Goal: Transaction & Acquisition: Purchase product/service

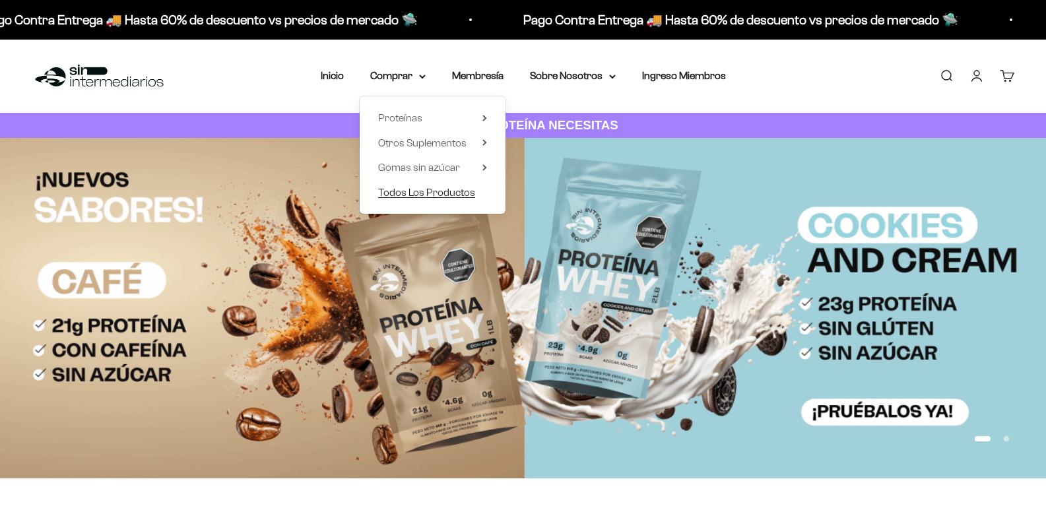
click at [439, 191] on span "Todos Los Productos" at bounding box center [426, 192] width 97 height 11
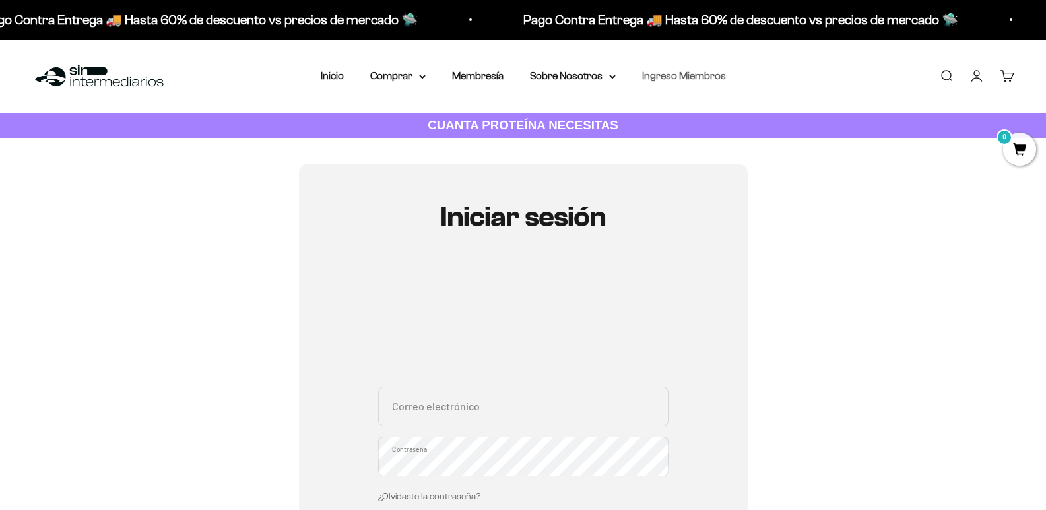
click at [675, 80] on link "Ingreso Miembros" at bounding box center [684, 75] width 84 height 11
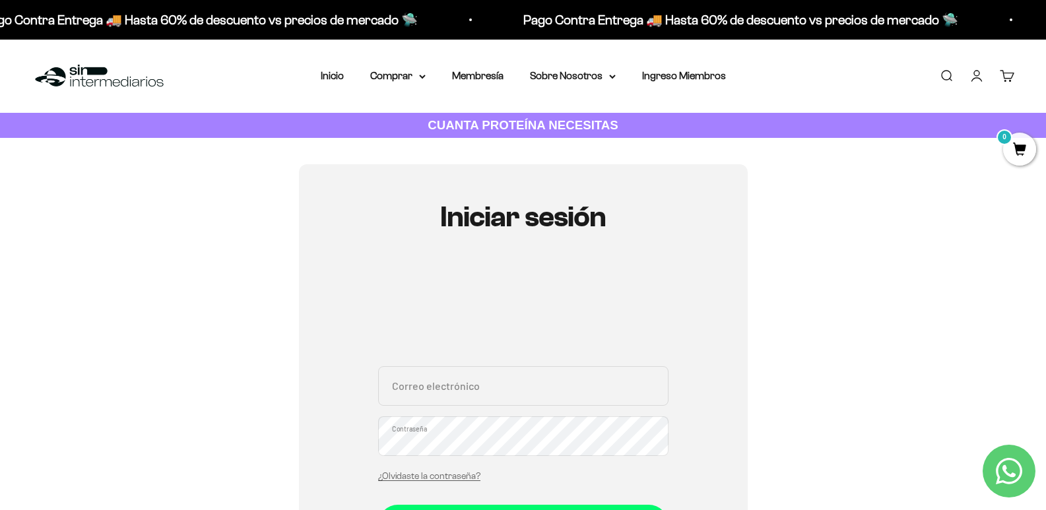
click at [525, 396] on input "Correo electrónico" at bounding box center [523, 386] width 290 height 40
type input "J"
type input "[EMAIL_ADDRESS][DOMAIN_NAME]"
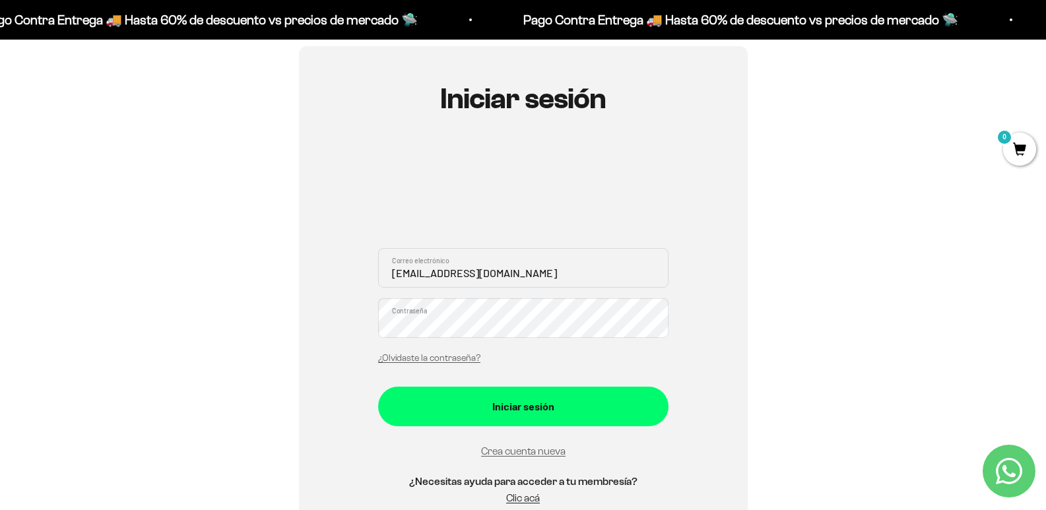
scroll to position [176, 0]
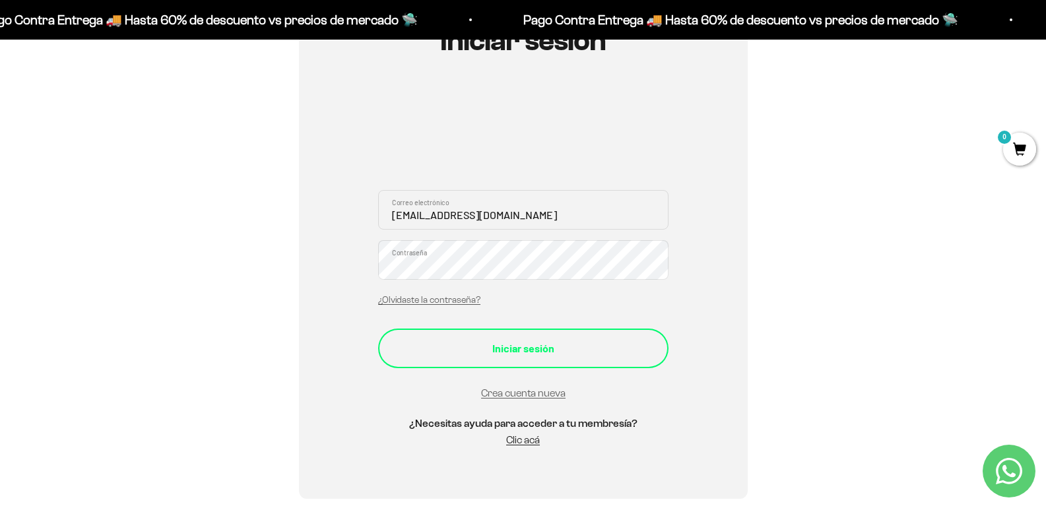
click at [563, 341] on div "Iniciar sesión" at bounding box center [524, 348] width 238 height 17
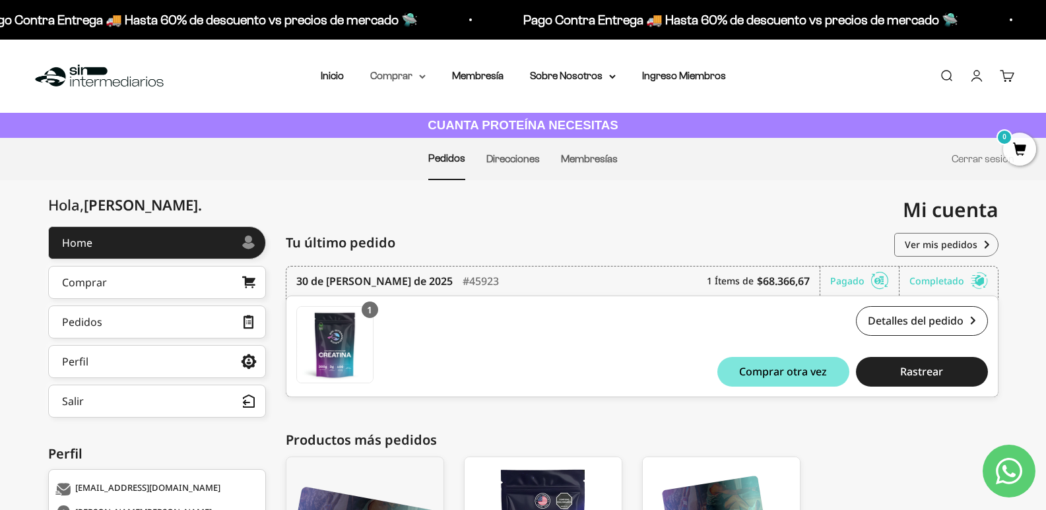
click at [405, 78] on summary "Comprar" at bounding box center [397, 75] width 55 height 17
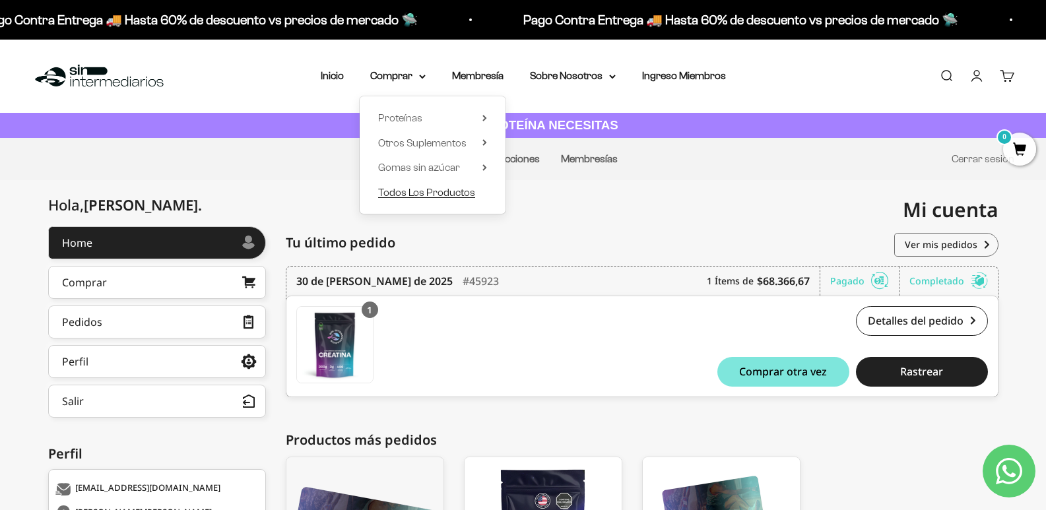
click at [405, 189] on span "Todos Los Productos" at bounding box center [426, 192] width 97 height 11
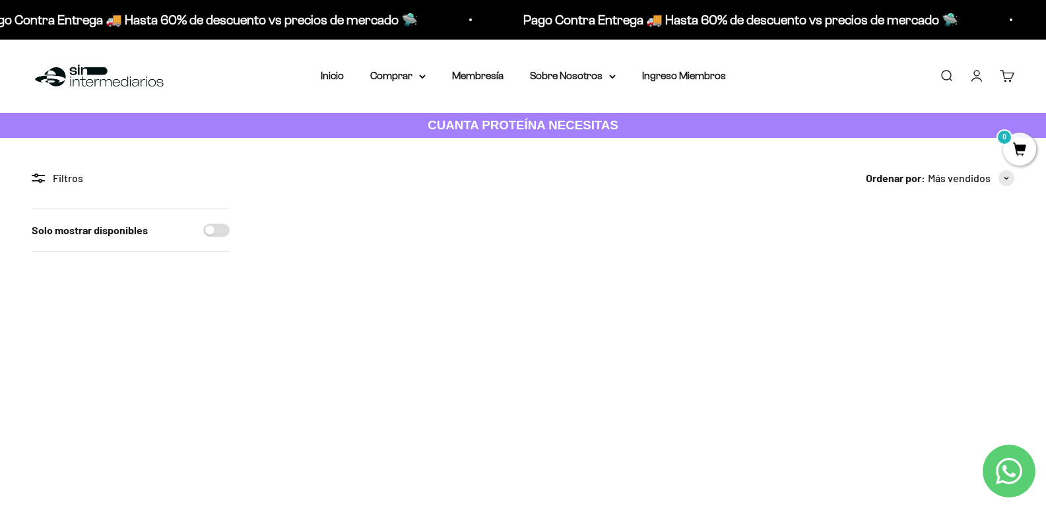
click at [389, 331] on span at bounding box center [384, 330] width 13 height 15
click at [333, 291] on span "300g" at bounding box center [331, 296] width 20 height 10
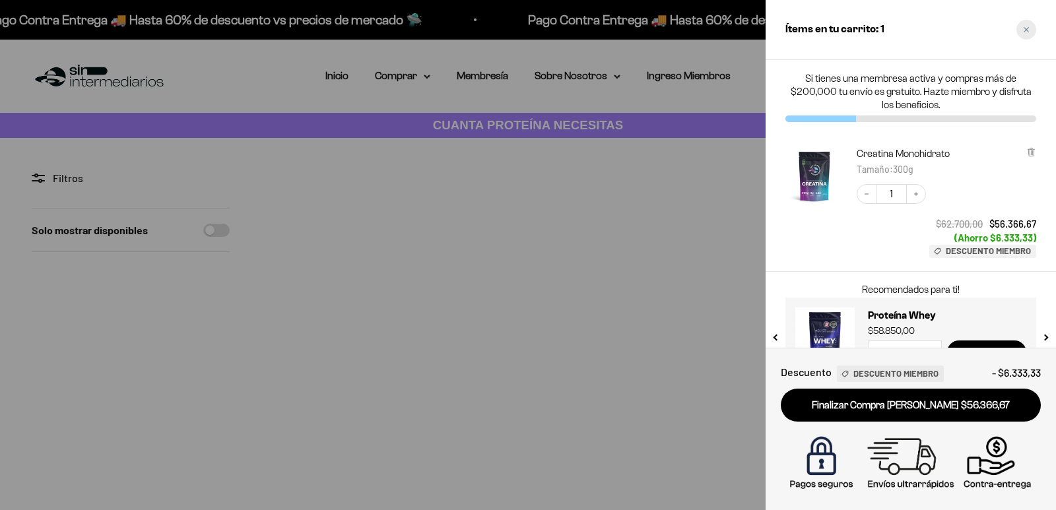
click at [1026, 26] on div "Close cart" at bounding box center [1026, 30] width 20 height 20
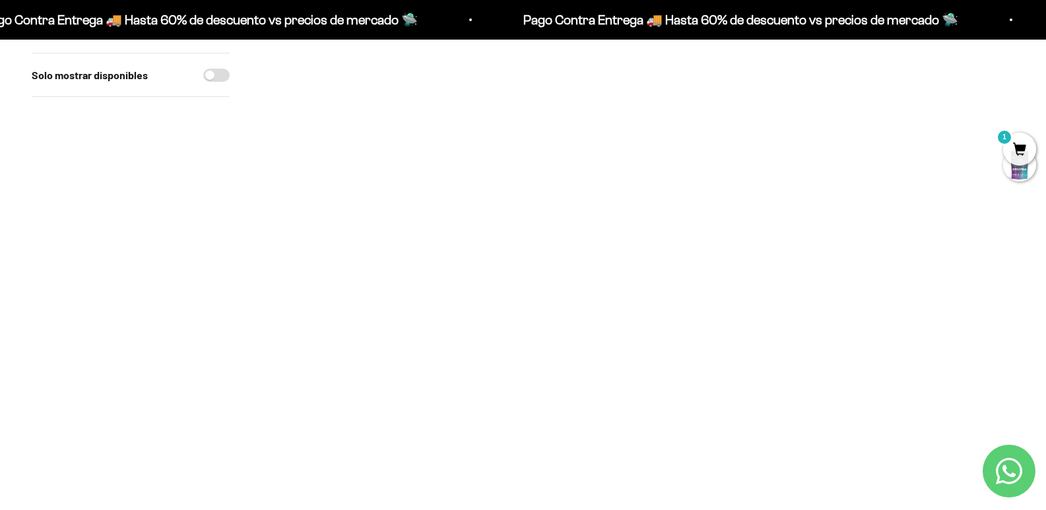
scroll to position [187, 0]
click at [691, 146] on span at bounding box center [692, 144] width 13 height 15
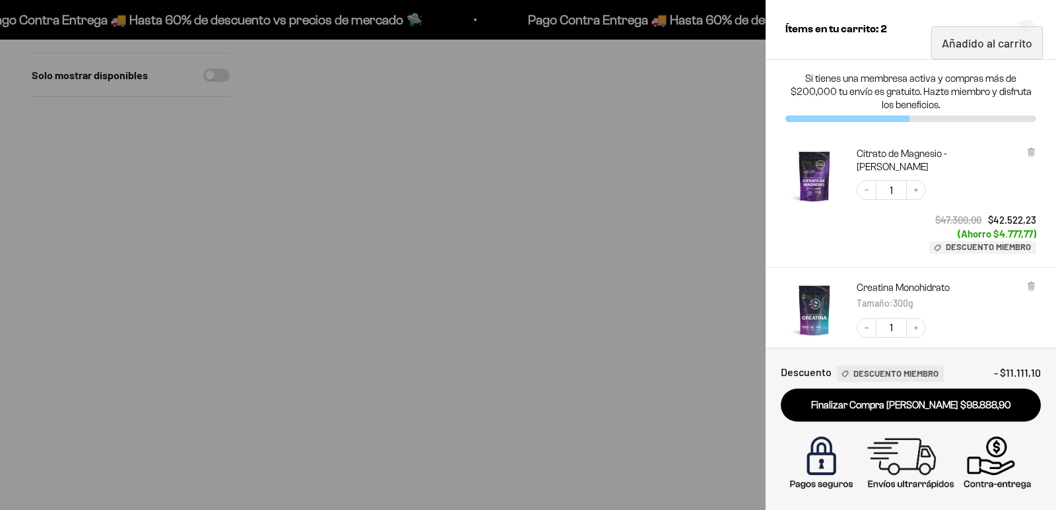
click at [231, 233] on div at bounding box center [528, 255] width 1056 height 510
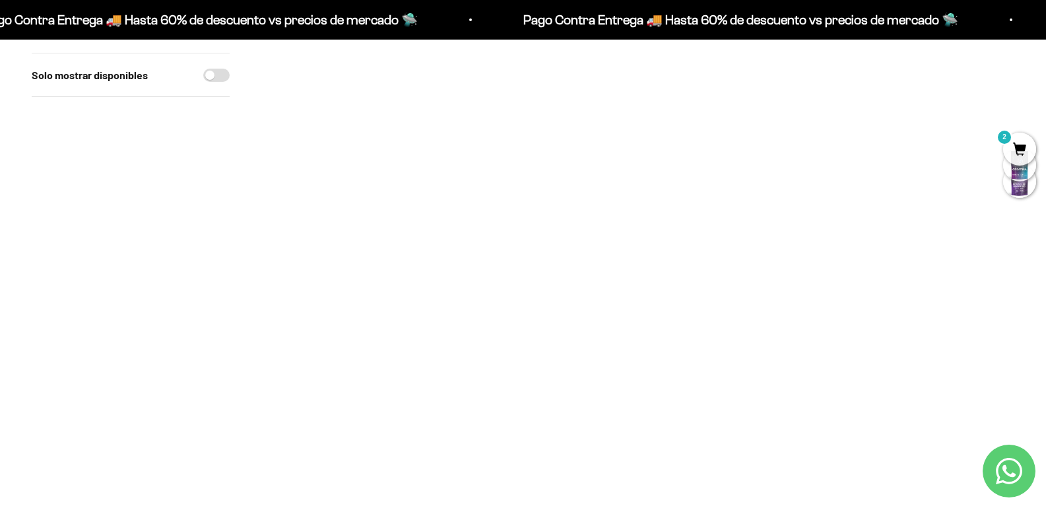
scroll to position [250, 0]
click at [691, 353] on span at bounding box center [692, 351] width 13 height 15
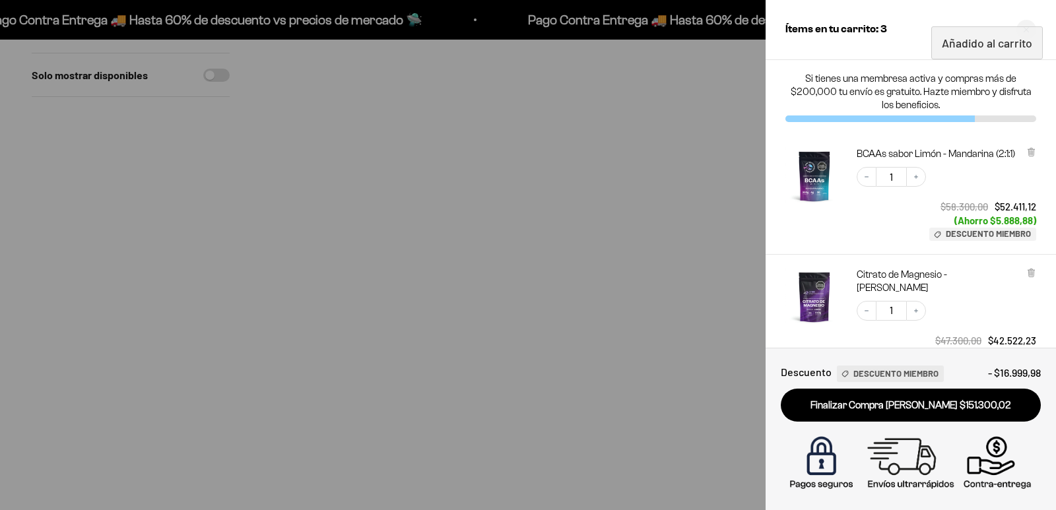
click at [748, 61] on div at bounding box center [528, 255] width 1056 height 510
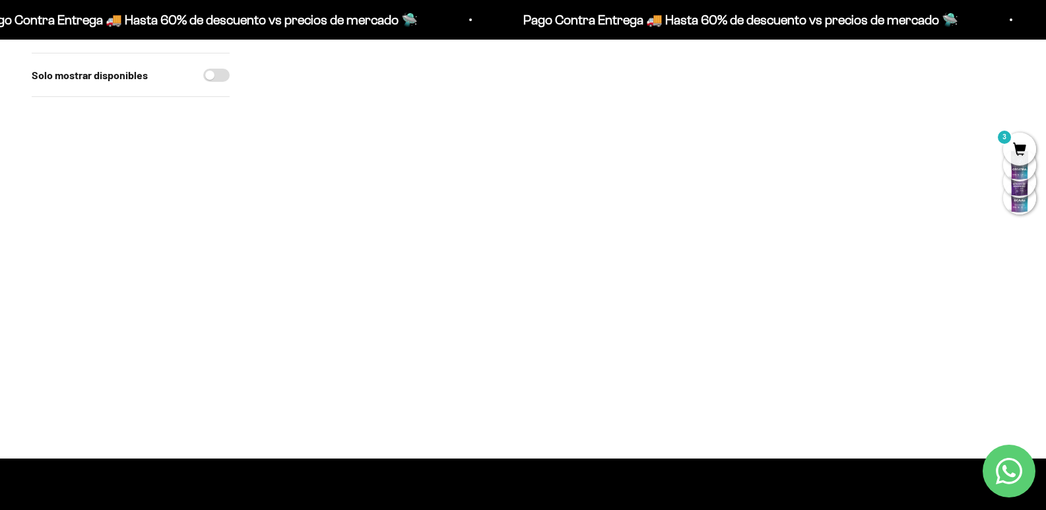
scroll to position [1115, 0]
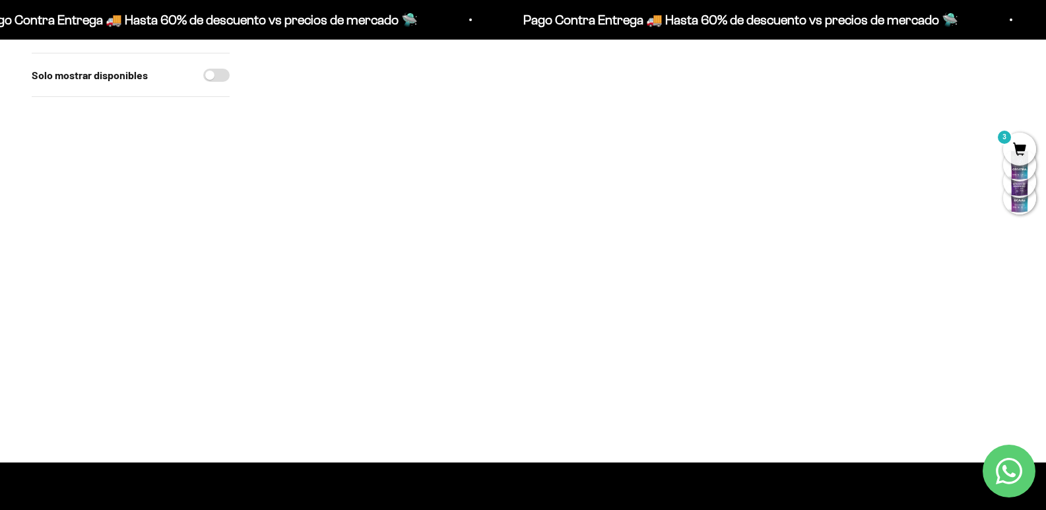
click at [343, 264] on img at bounding box center [330, 245] width 138 height 138
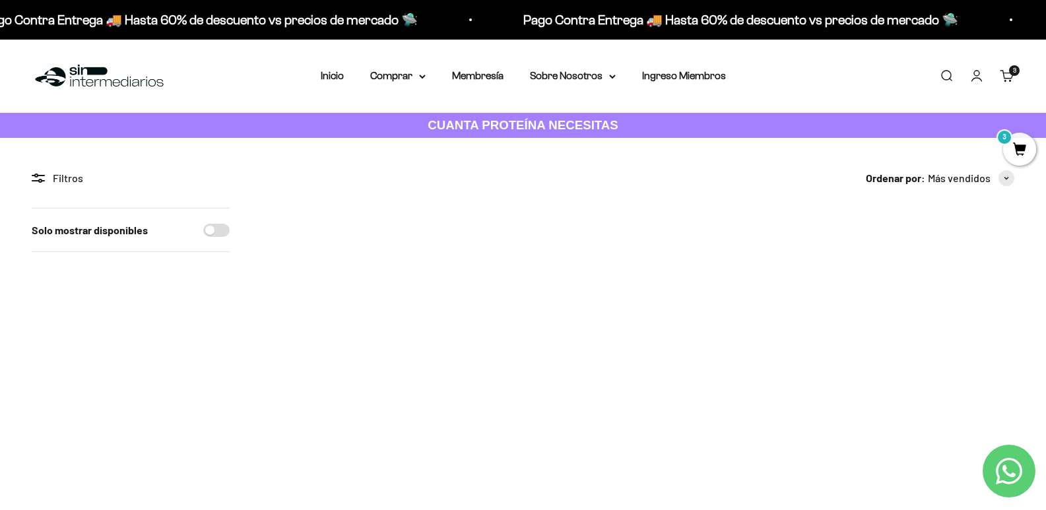
click at [1004, 83] on link "Carrito 3" at bounding box center [1007, 76] width 15 height 15
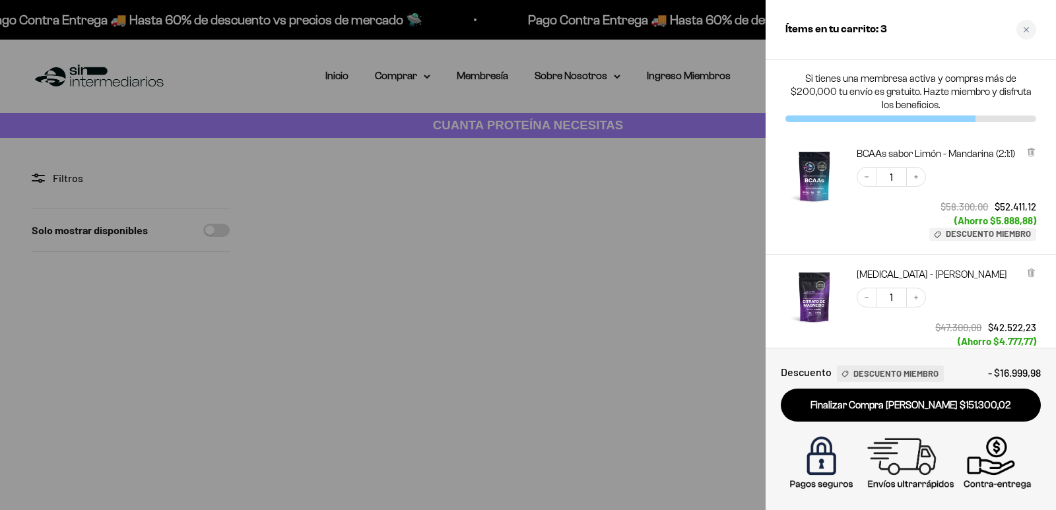
click at [218, 214] on div at bounding box center [528, 255] width 1056 height 510
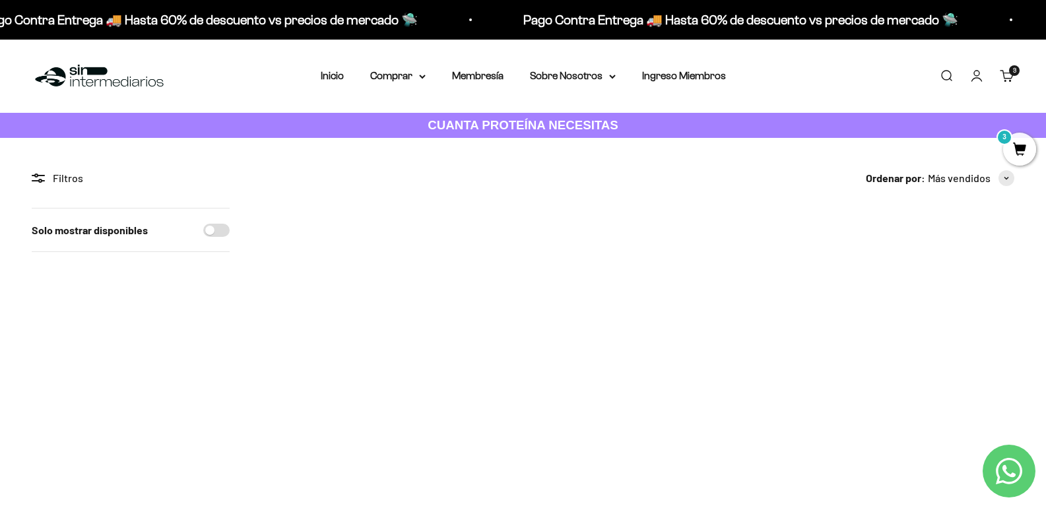
click at [1011, 150] on span "3" at bounding box center [1019, 149] width 33 height 33
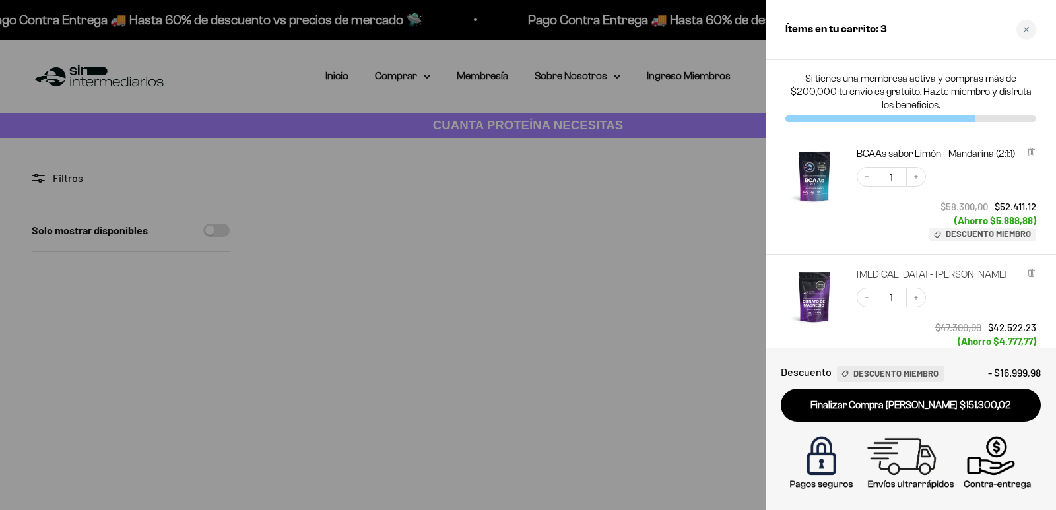
click at [981, 277] on link "[MEDICAL_DATA] - [PERSON_NAME]" at bounding box center [932, 274] width 150 height 13
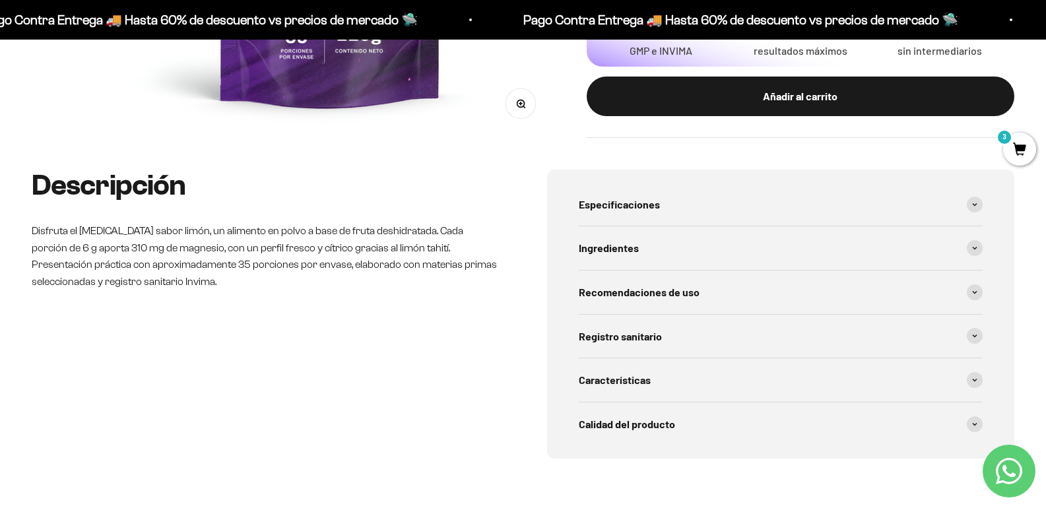
scroll to position [490, 0]
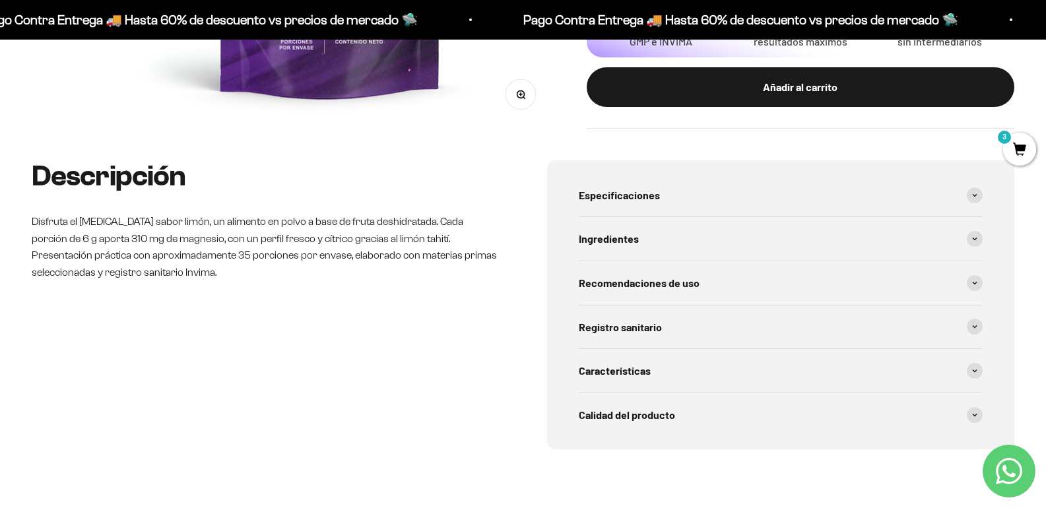
drag, startPoint x: 1055, startPoint y: 34, endPoint x: 1055, endPoint y: 105, distance: 70.6
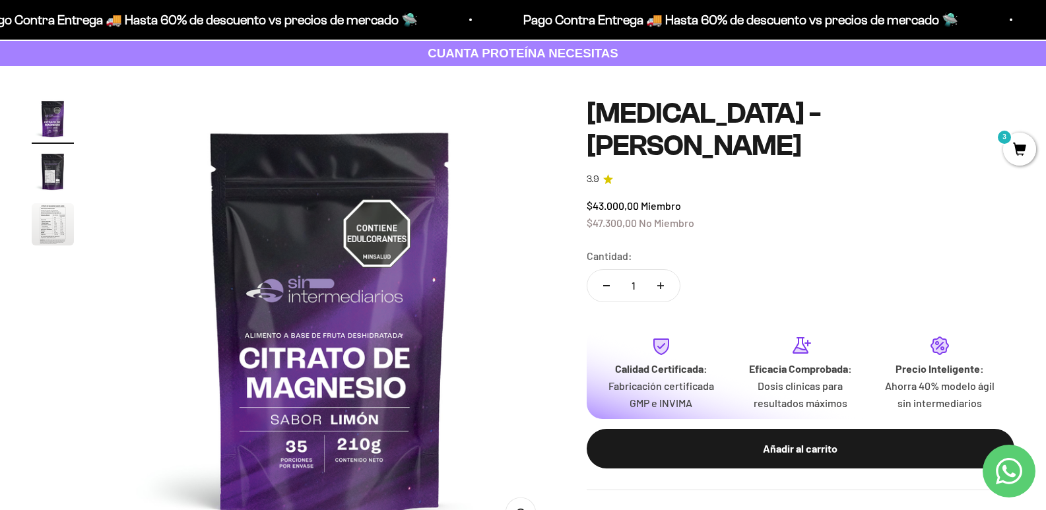
scroll to position [63, 0]
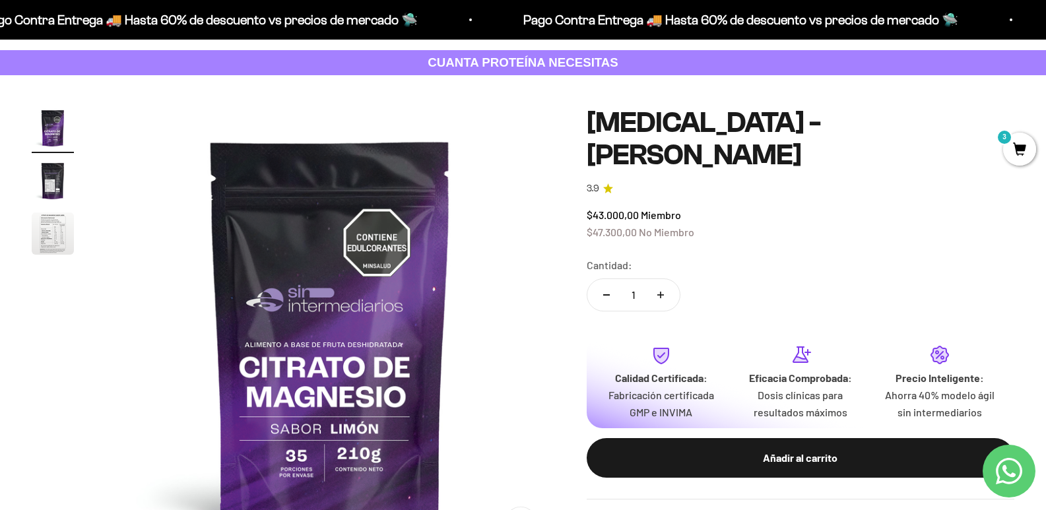
click at [1021, 150] on span "3" at bounding box center [1019, 149] width 33 height 33
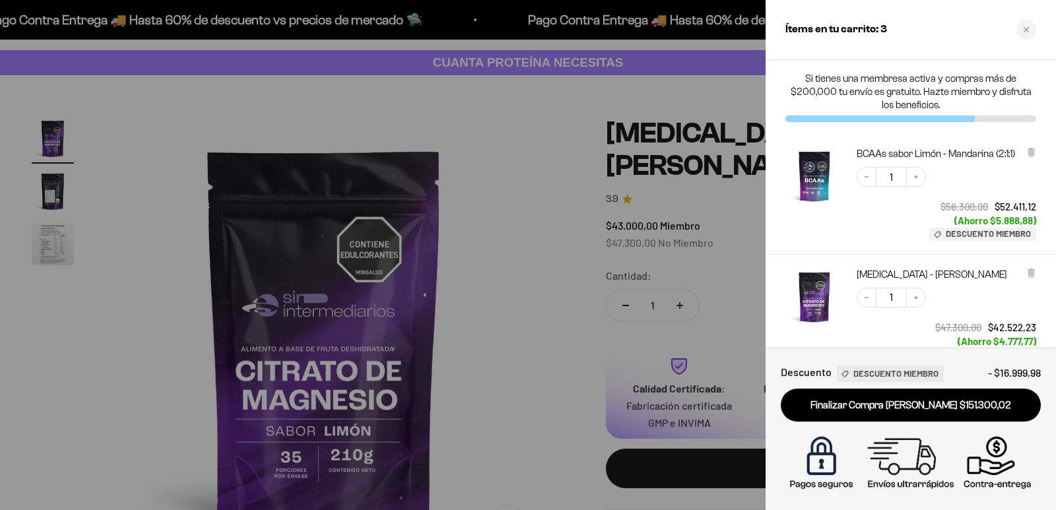
drag, startPoint x: 540, startPoint y: 187, endPoint x: 529, endPoint y: 187, distance: 10.6
click at [540, 189] on div at bounding box center [528, 255] width 1056 height 510
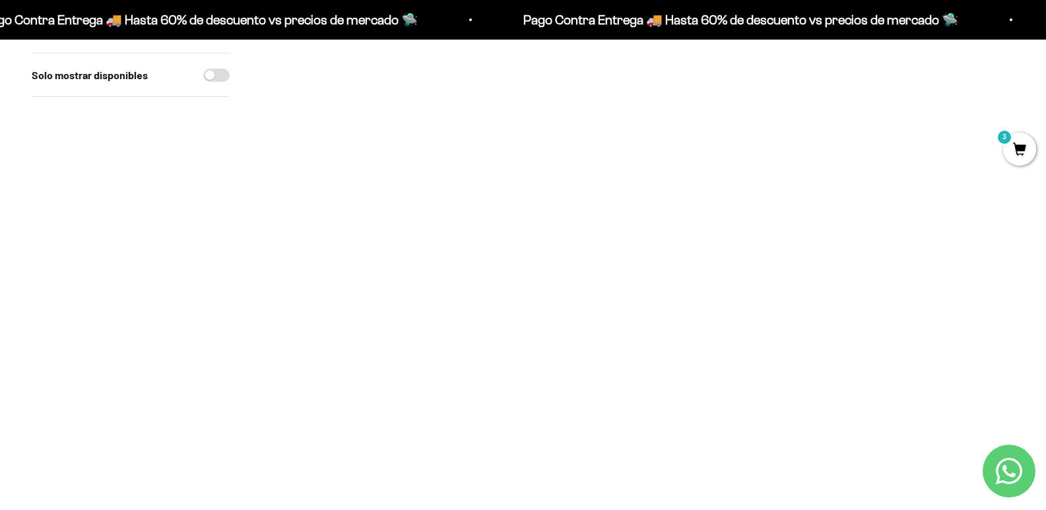
scroll to position [270, 0]
click at [473, 302] on img at bounding box center [484, 278] width 138 height 138
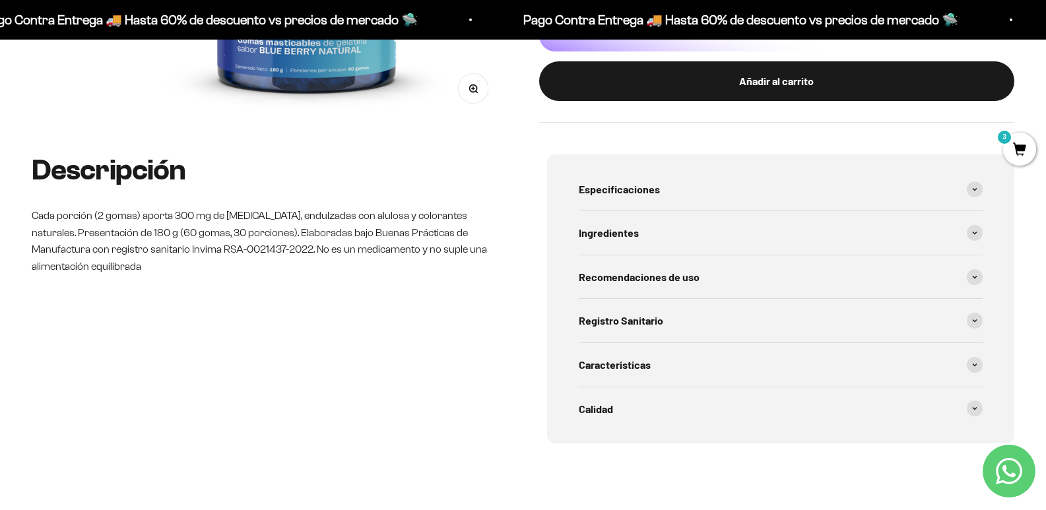
scroll to position [463, 0]
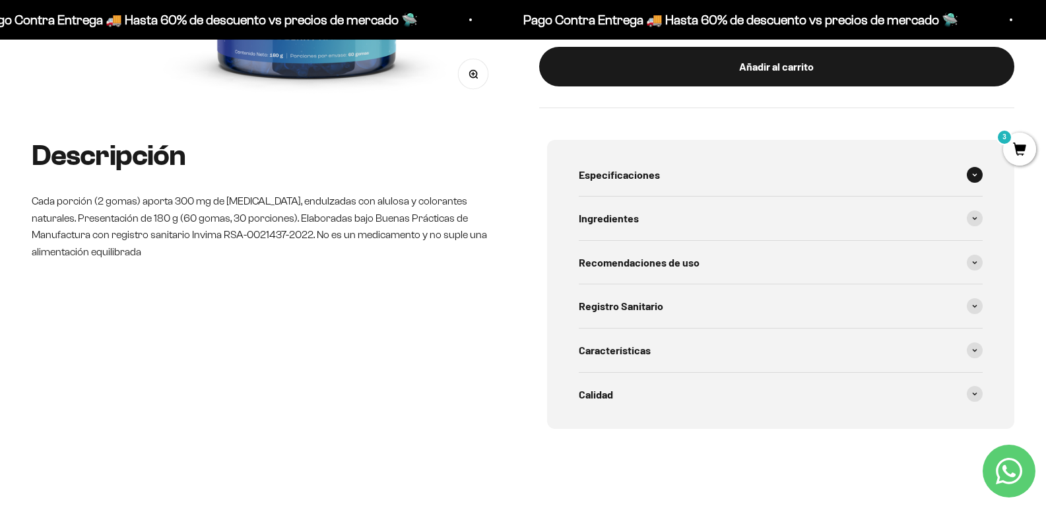
click at [975, 177] on icon at bounding box center [974, 175] width 5 height 4
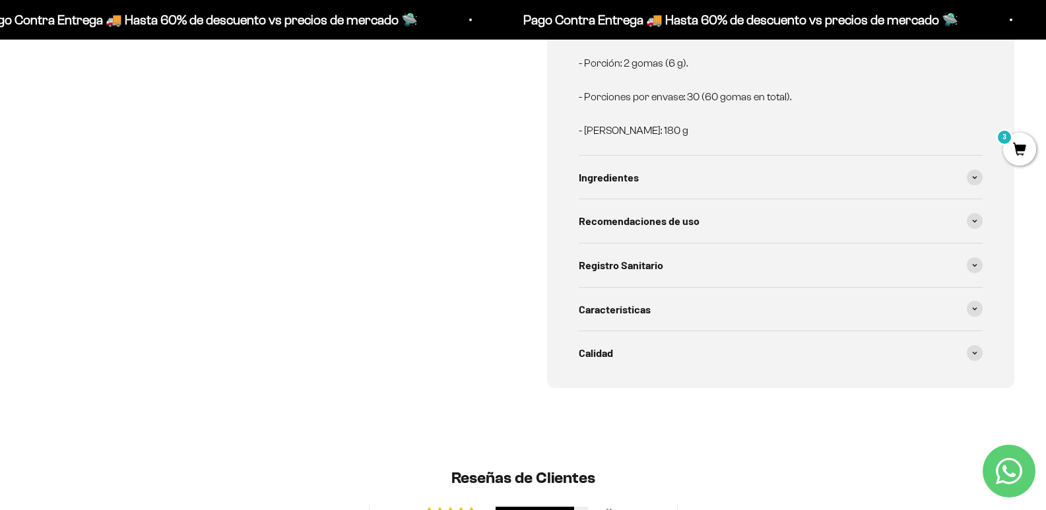
scroll to position [745, 0]
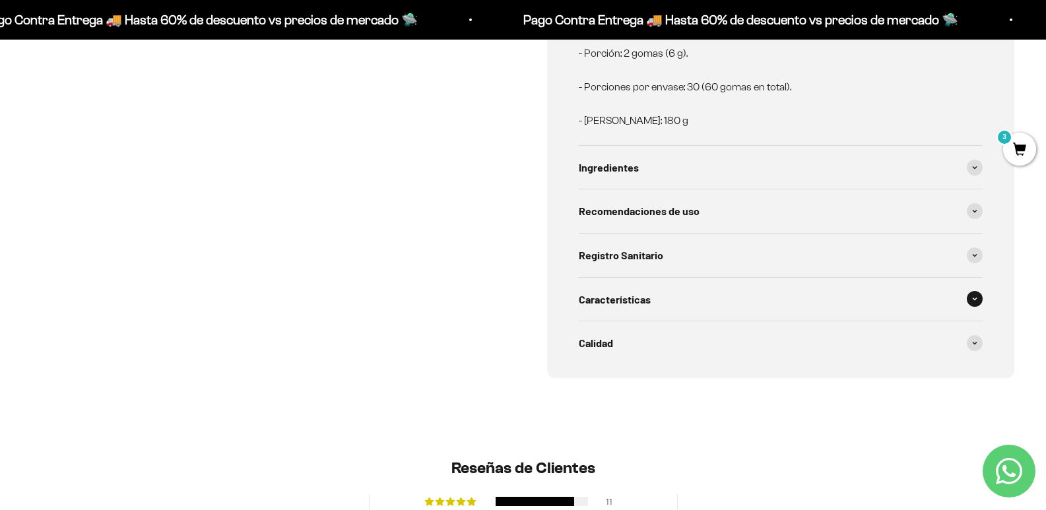
click at [954, 306] on div "Características" at bounding box center [781, 300] width 405 height 44
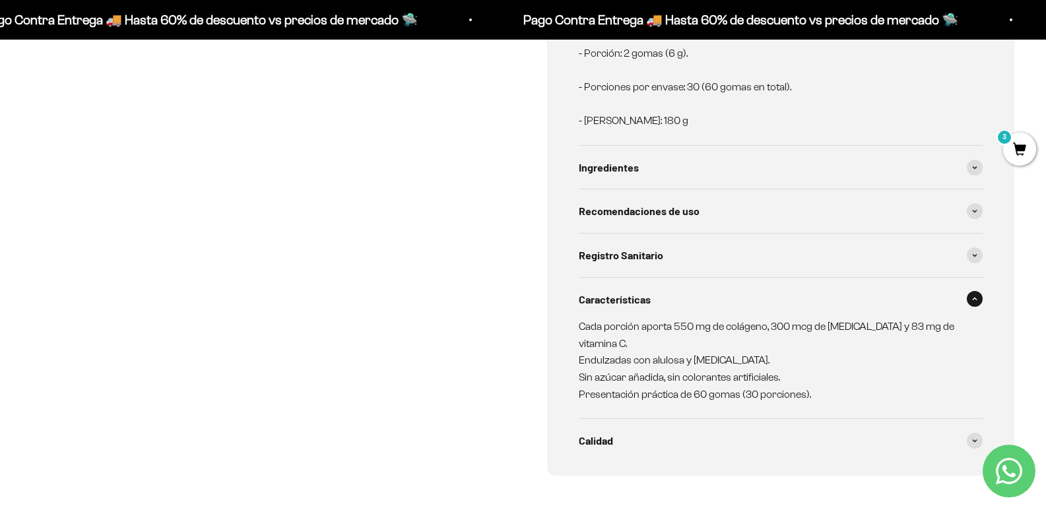
click at [953, 304] on div "Características" at bounding box center [781, 300] width 405 height 44
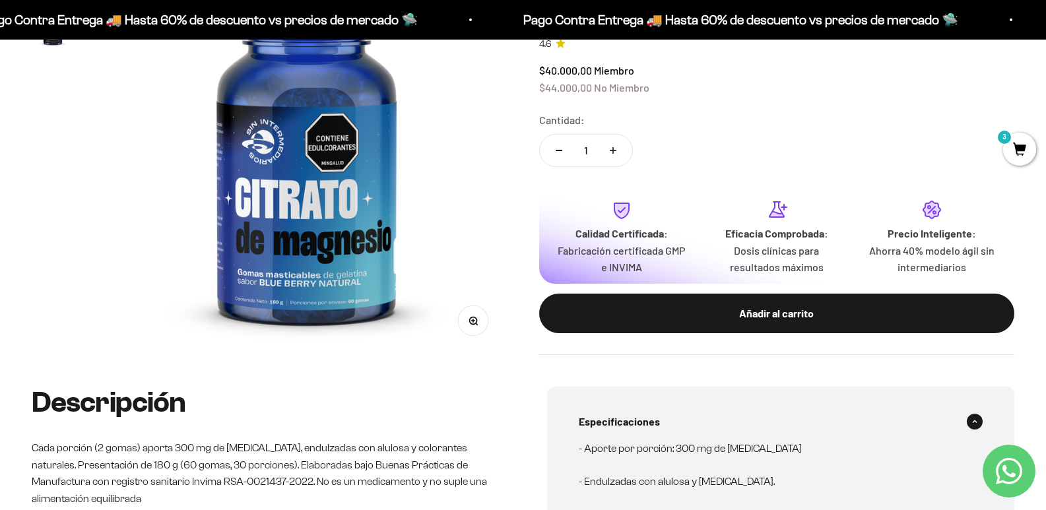
scroll to position [106, 0]
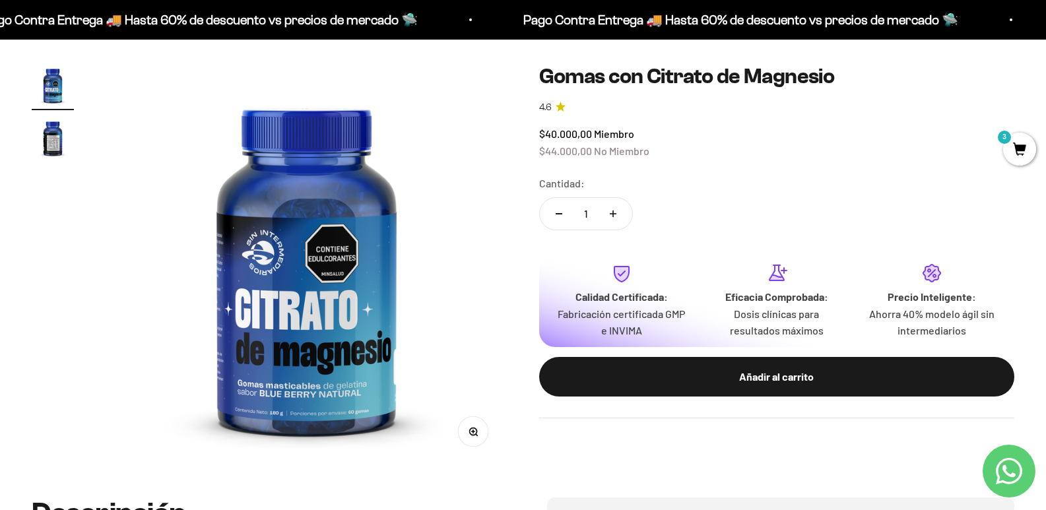
click at [54, 159] on img "Ir al artículo 2" at bounding box center [53, 138] width 42 height 42
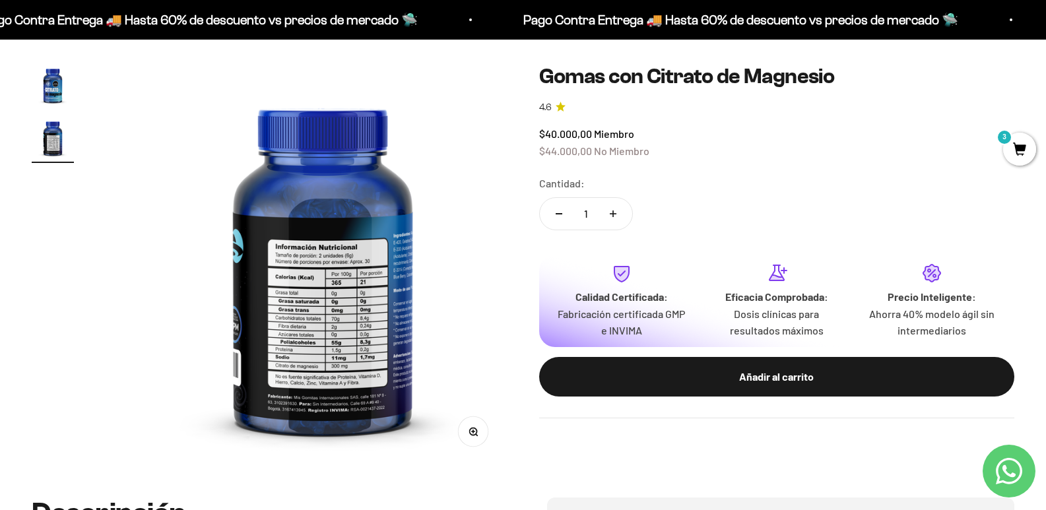
click at [458, 418] on button "Zoom" at bounding box center [473, 431] width 30 height 30
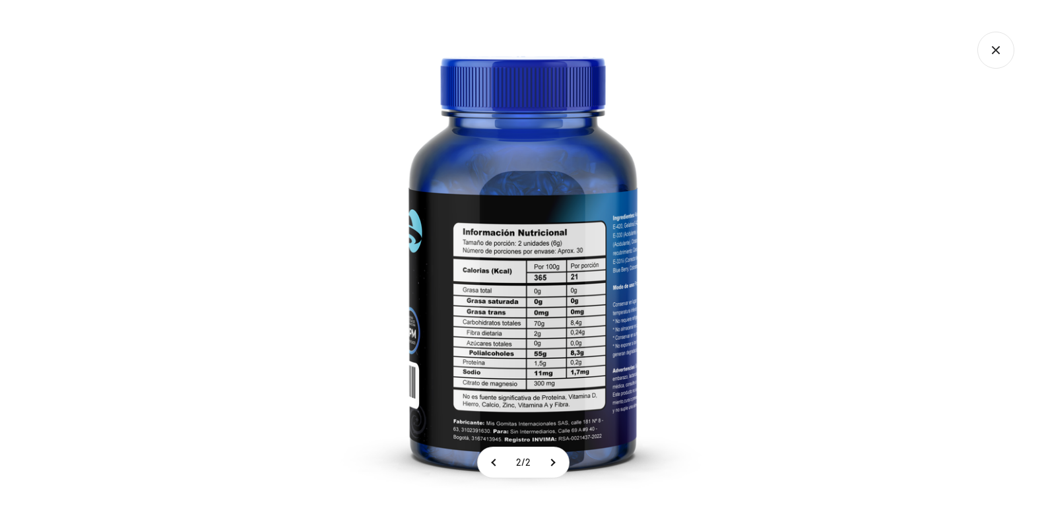
click at [988, 48] on icon "Cerrar galería" at bounding box center [995, 50] width 37 height 37
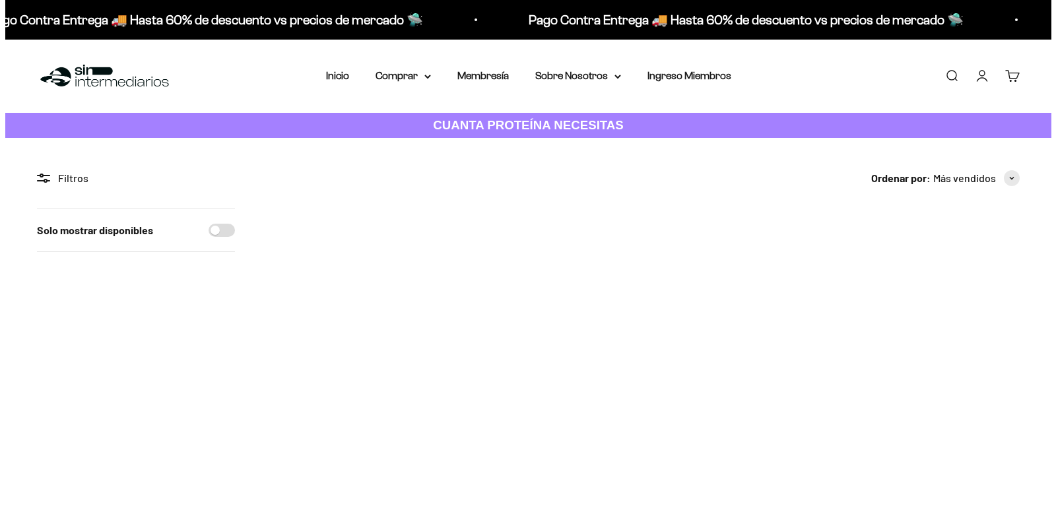
scroll to position [270, 0]
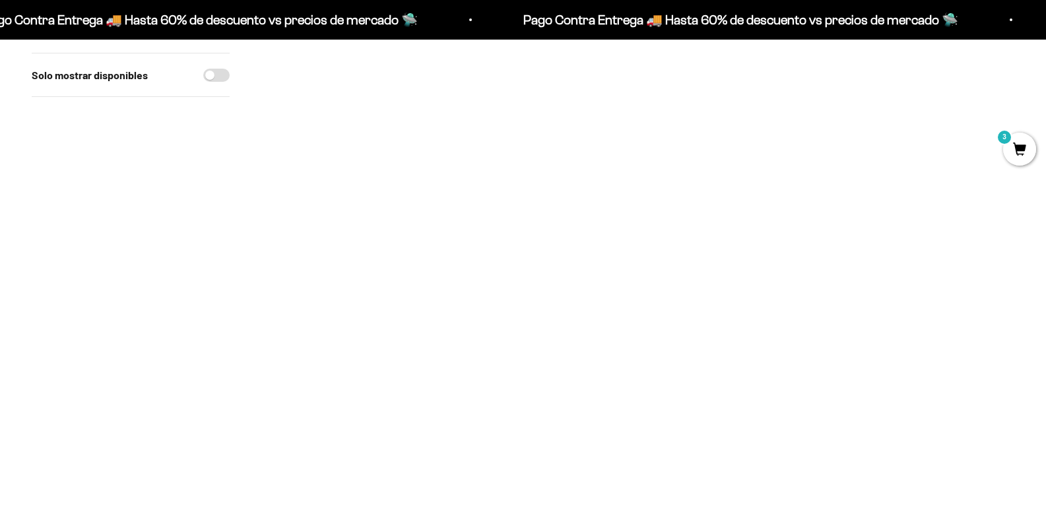
click at [1013, 152] on span "3" at bounding box center [1019, 149] width 33 height 33
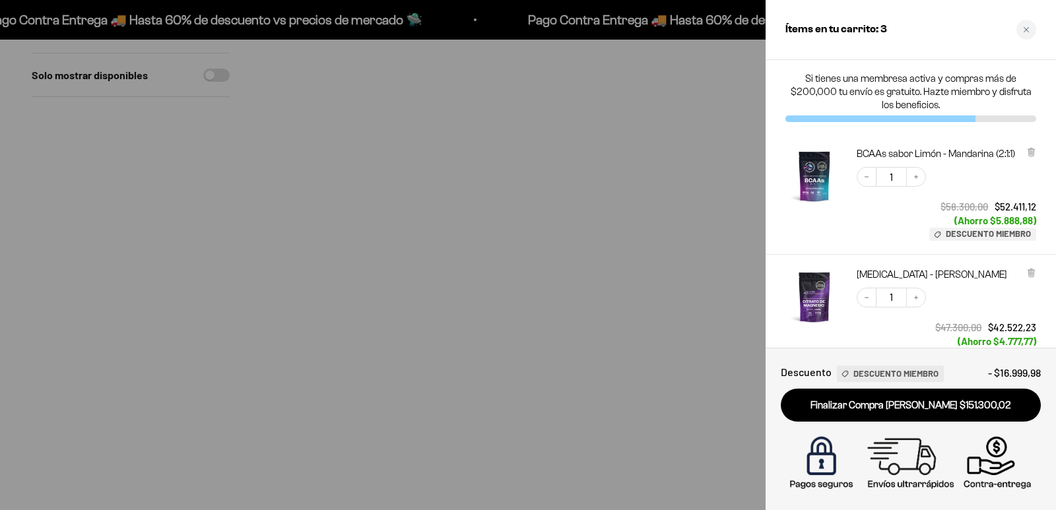
click at [1030, 274] on icon at bounding box center [1030, 273] width 5 height 7
